Goal: Find specific fact: Find specific fact

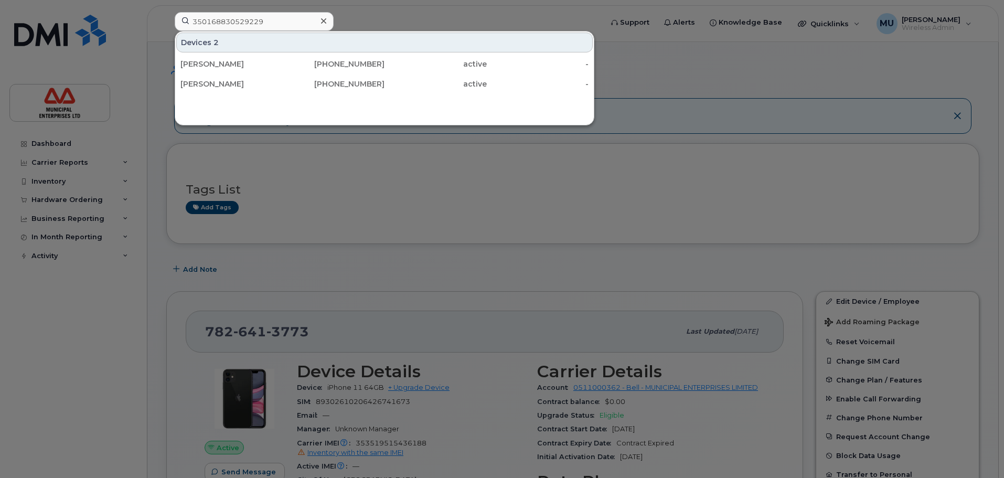
click at [327, 23] on div at bounding box center [323, 21] width 15 height 15
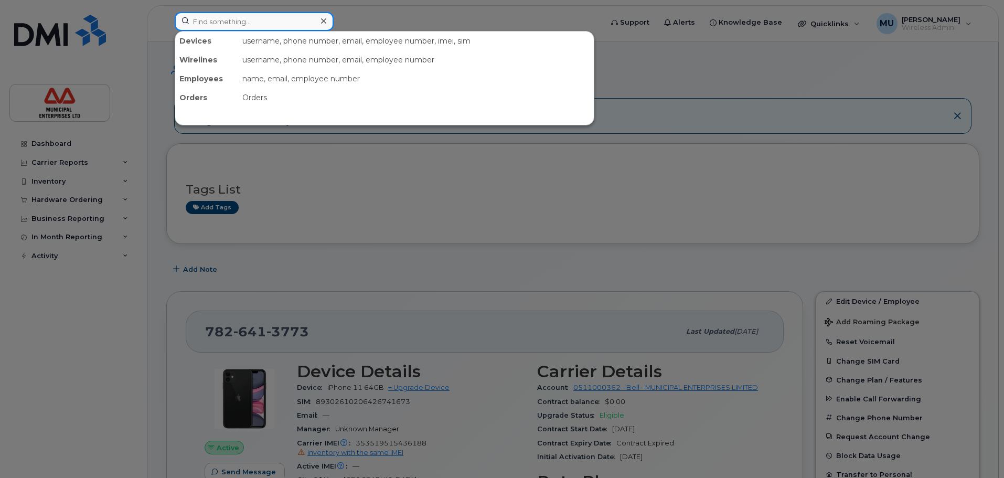
click at [313, 23] on input at bounding box center [254, 21] width 159 height 19
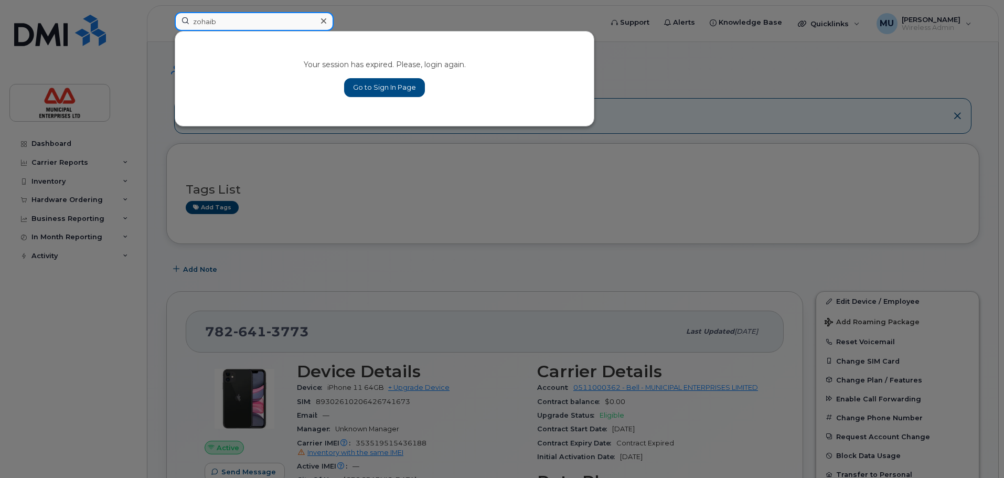
type input "zohaib"
click at [402, 86] on link "Go to Sign In Page" at bounding box center [384, 87] width 81 height 19
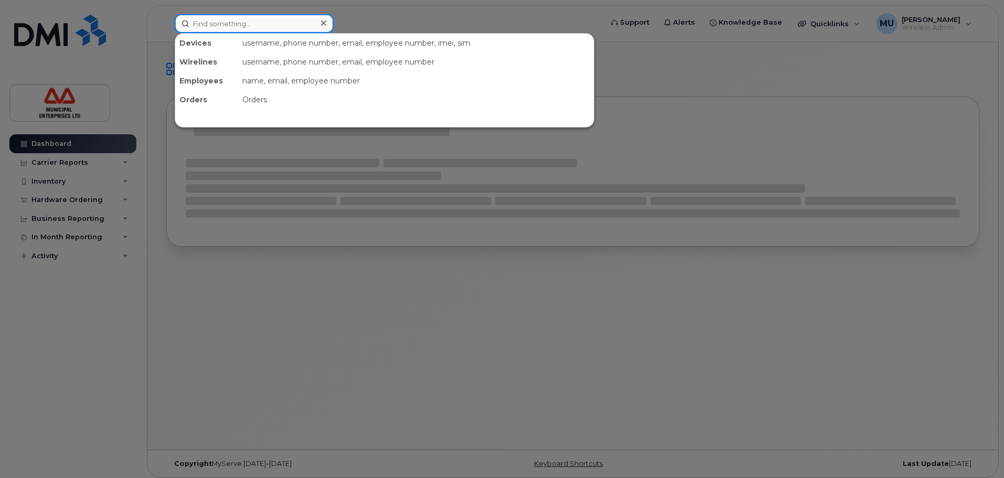
click at [259, 28] on input at bounding box center [254, 23] width 159 height 19
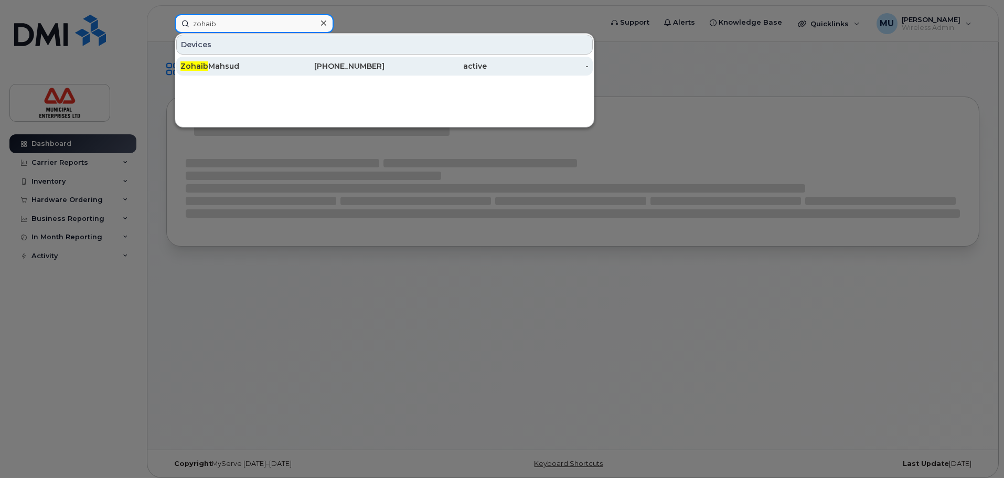
type input "zohaib"
click at [229, 61] on div "Zohaib Mahsud" at bounding box center [231, 66] width 102 height 10
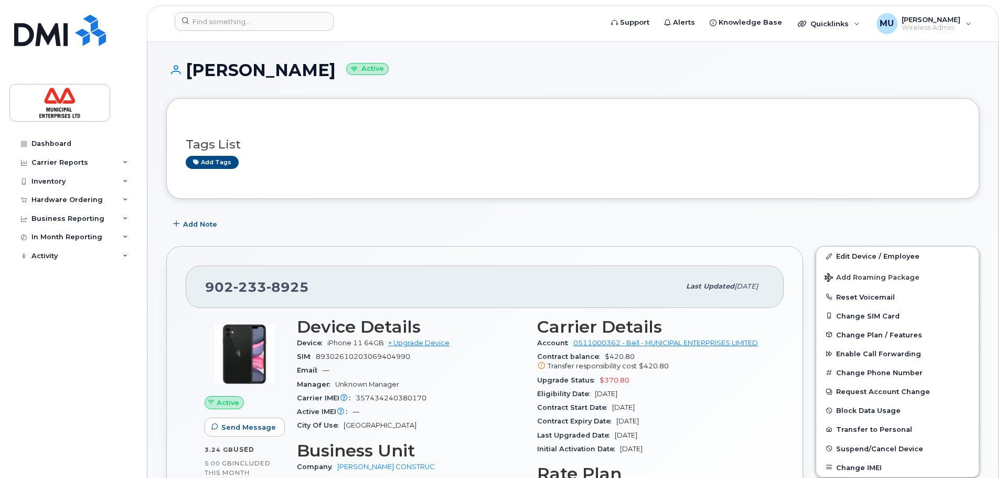
drag, startPoint x: 293, startPoint y: 71, endPoint x: 190, endPoint y: 73, distance: 102.8
click at [190, 73] on h1 "[PERSON_NAME] Active" at bounding box center [572, 70] width 813 height 18
copy h1 "Zohaib Mahsud"
drag, startPoint x: 436, startPoint y: 401, endPoint x: 355, endPoint y: 404, distance: 81.9
click at [355, 404] on div "Carrier IMEI Carrier IMEI is reported during the last billing cycle or change o…" at bounding box center [411, 398] width 228 height 14
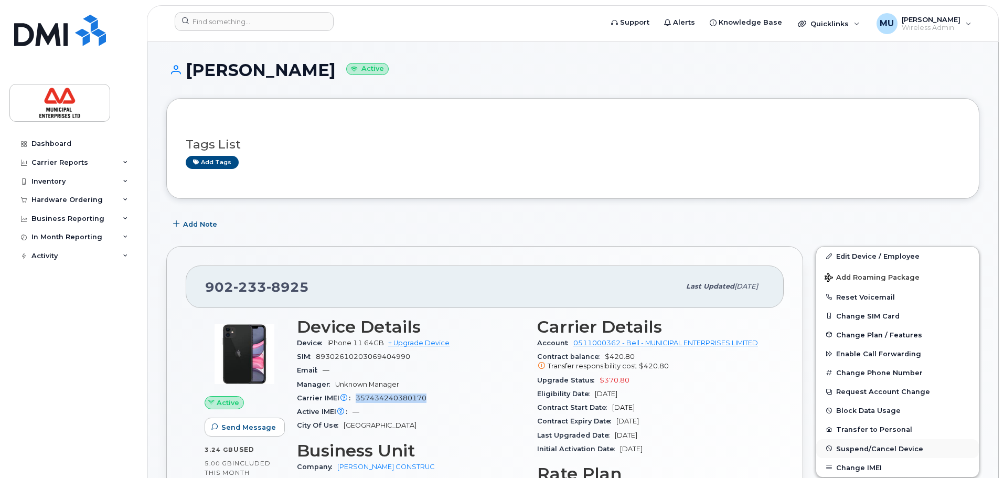
copy span "357434240380170"
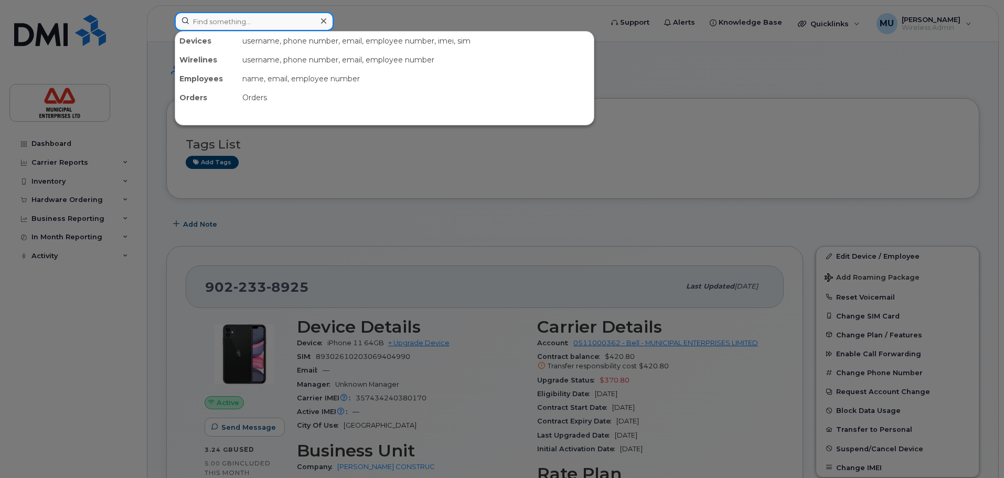
click at [257, 23] on input at bounding box center [254, 21] width 159 height 19
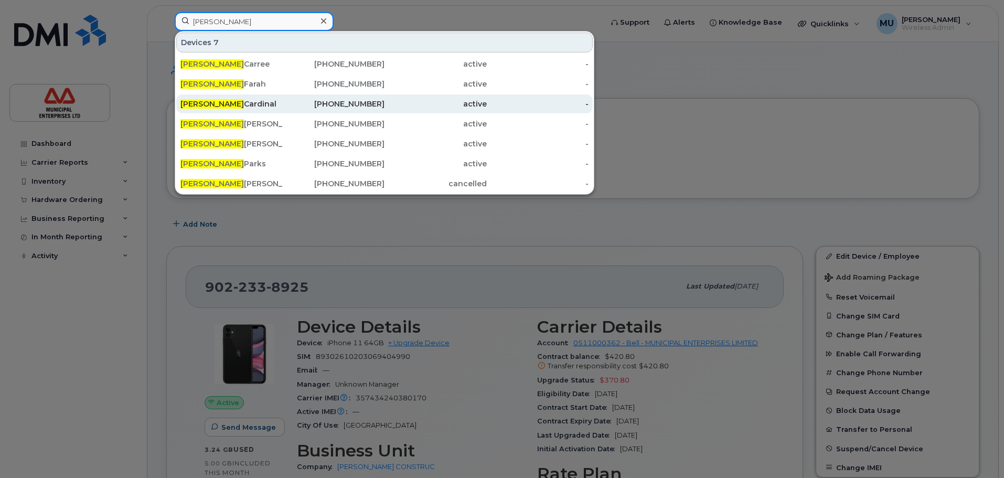
type input "anthony"
click at [199, 99] on div "Anthony Cardinal" at bounding box center [231, 103] width 102 height 19
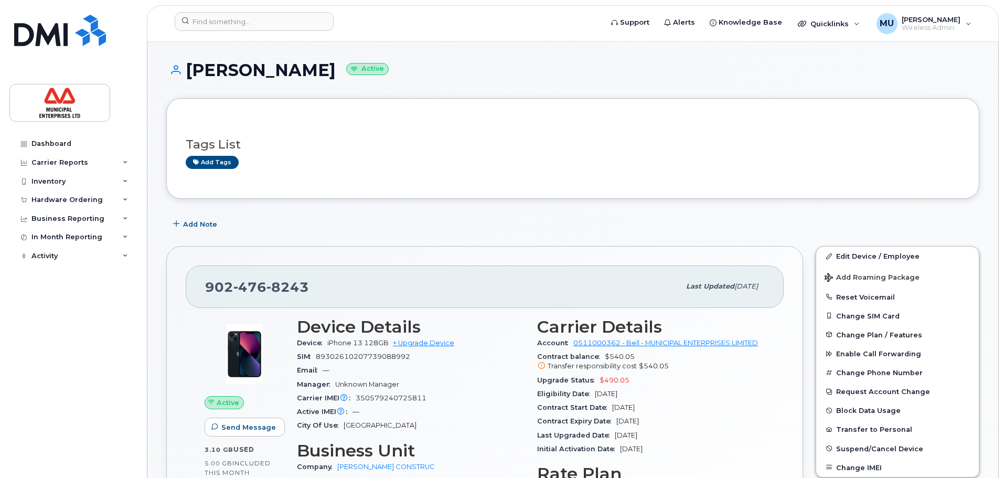
drag, startPoint x: 339, startPoint y: 66, endPoint x: 190, endPoint y: 72, distance: 149.1
click at [190, 72] on h1 "Anthony Cardinal Active" at bounding box center [572, 70] width 813 height 18
copy h1 "Anthony Cardinal"
drag, startPoint x: 431, startPoint y: 396, endPoint x: 345, endPoint y: 397, distance: 86.0
click at [345, 397] on div "Carrier IMEI Carrier IMEI is reported during the last billing cycle or change o…" at bounding box center [411, 398] width 228 height 14
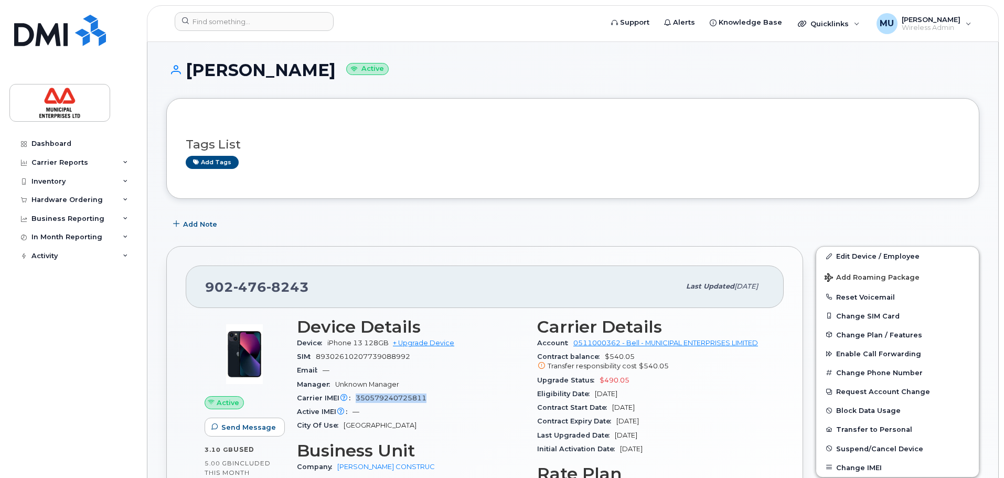
copy div "Carrier IMEI is reported during the last billing cycle or change of service 350…"
click at [297, 25] on input at bounding box center [254, 21] width 159 height 19
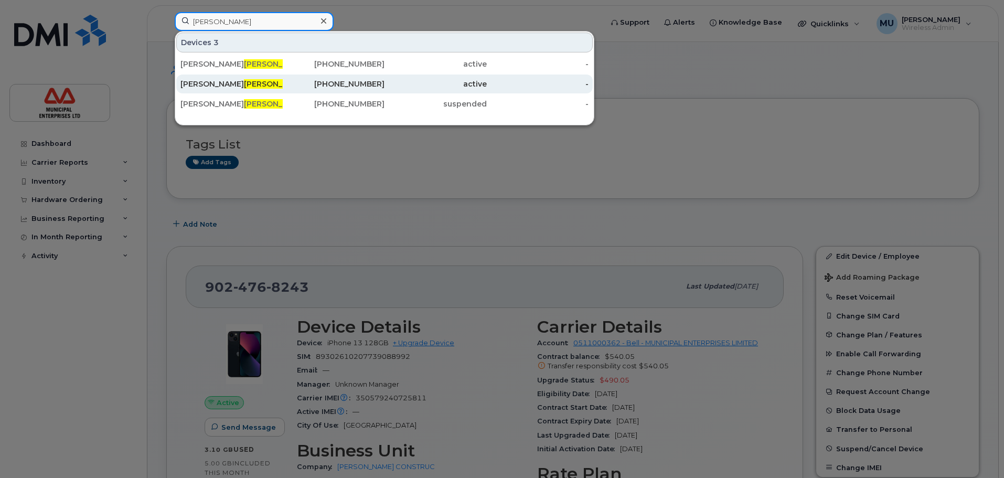
type input "roul"
click at [256, 83] on div "Matt Roul eau" at bounding box center [231, 84] width 102 height 10
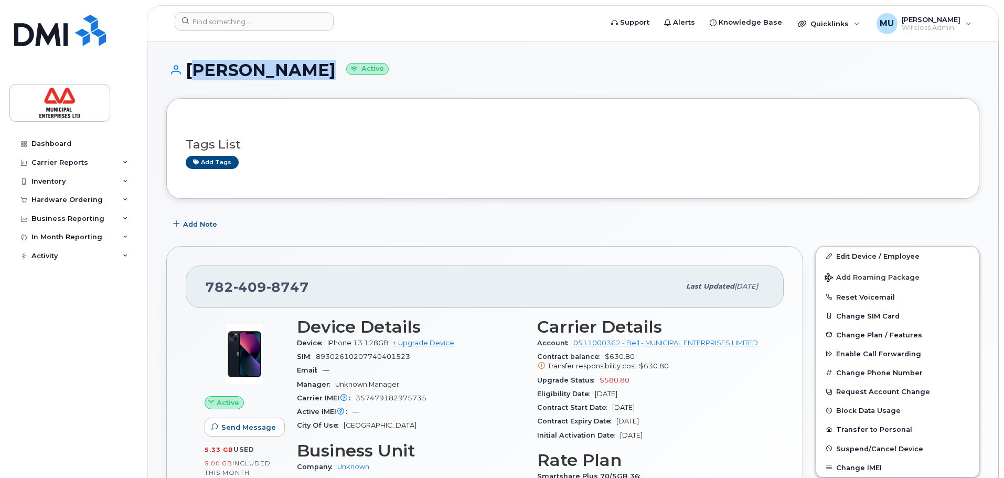
drag, startPoint x: 305, startPoint y: 73, endPoint x: 183, endPoint y: 74, distance: 122.2
click at [183, 74] on h1 "[PERSON_NAME] Active" at bounding box center [572, 70] width 813 height 18
copy h1 "[PERSON_NAME]"
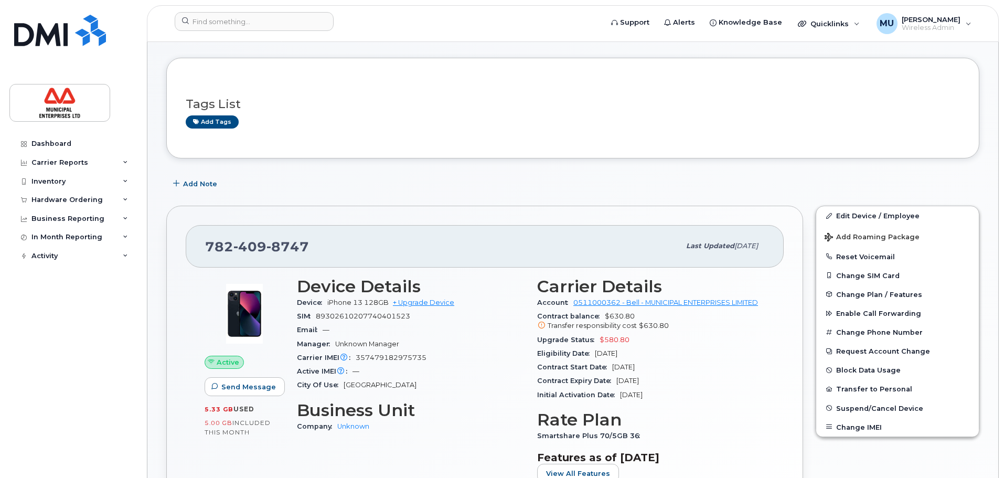
scroll to position [52, 0]
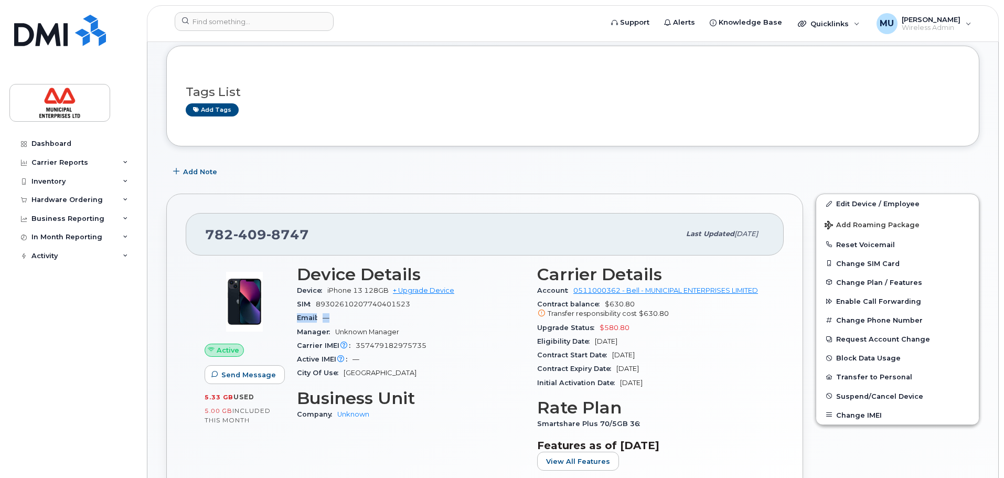
drag, startPoint x: 422, startPoint y: 310, endPoint x: 387, endPoint y: 313, distance: 35.8
click at [387, 313] on section "Device Details Device iPhone 13 128GB + Upgrade Device SIM [TECHNICAL_ID] Email…" at bounding box center [411, 322] width 228 height 115
click at [414, 311] on div "SIM [TECHNICAL_ID]" at bounding box center [411, 304] width 228 height 14
drag, startPoint x: 434, startPoint y: 343, endPoint x: 348, endPoint y: 340, distance: 85.5
click at [348, 340] on div "Carrier IMEI Carrier IMEI is reported during the last billing cycle or change o…" at bounding box center [411, 346] width 228 height 14
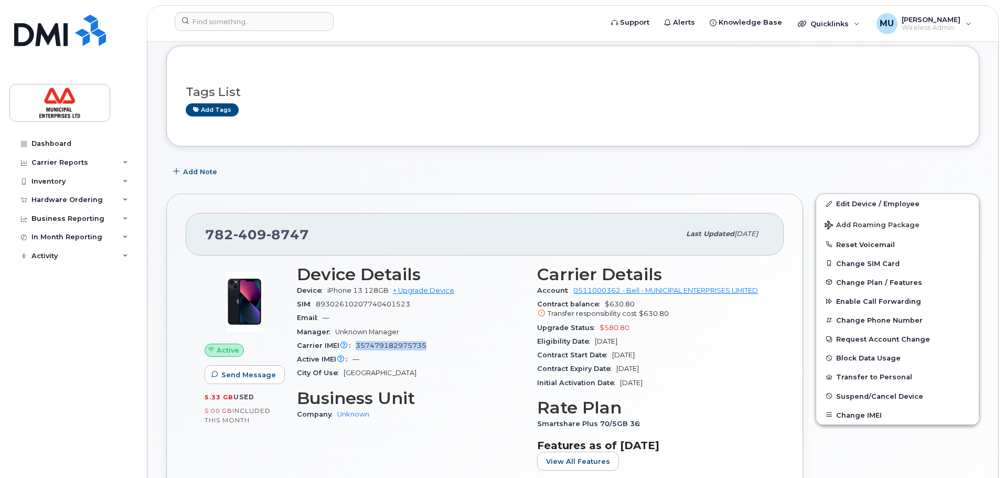
copy div "Carrier IMEI is reported during the last billing cycle or change of service 357…"
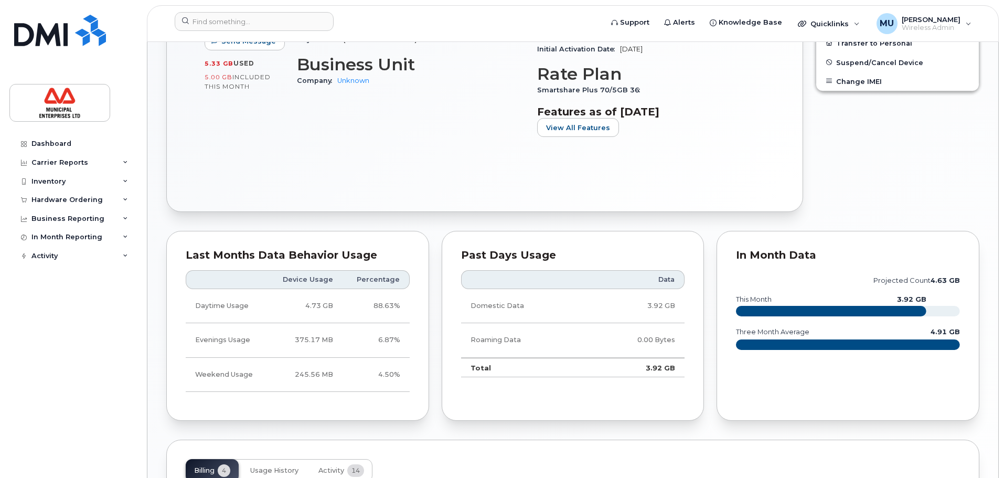
scroll to position [367, 0]
